Goal: Task Accomplishment & Management: Manage account settings

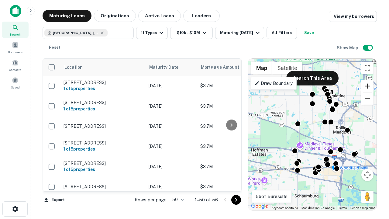
click at [368, 86] on button "Zoom in" at bounding box center [367, 86] width 12 height 12
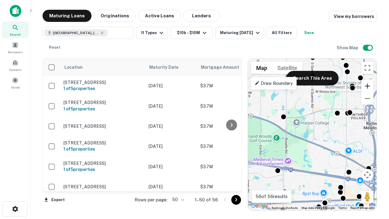
click at [368, 86] on button "Zoom in" at bounding box center [367, 86] width 12 height 12
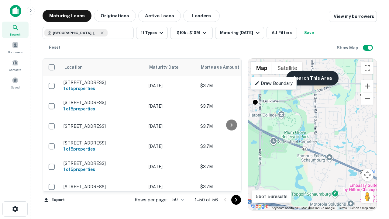
click at [312, 78] on button "Search This Area" at bounding box center [312, 78] width 52 height 15
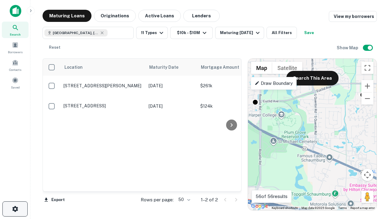
click at [15, 209] on icon "button" at bounding box center [15, 208] width 7 height 7
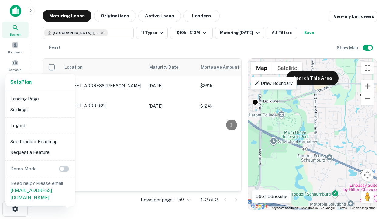
click at [40, 125] on li "Logout" at bounding box center [40, 125] width 65 height 11
